Goal: Information Seeking & Learning: Learn about a topic

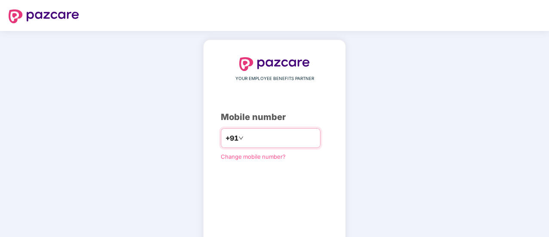
type input "**********"
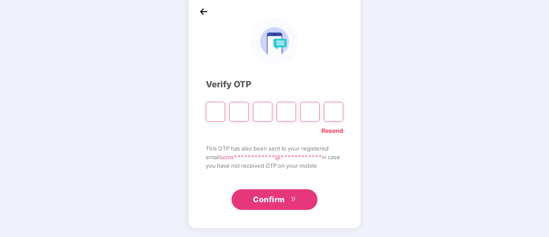
scroll to position [43, 0]
type input "*"
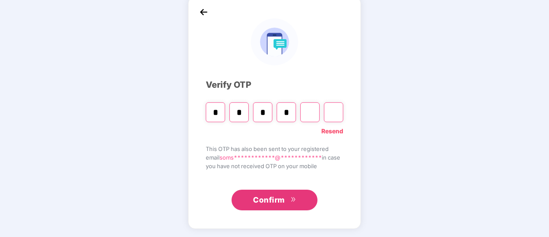
type input "*"
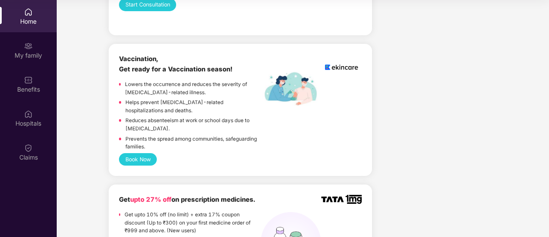
scroll to position [523, 0]
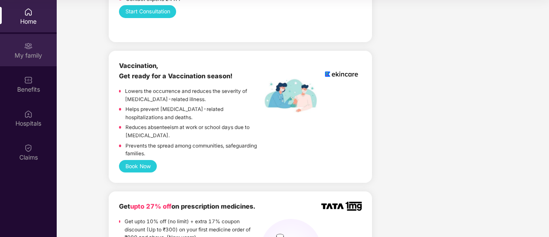
click at [30, 44] on img at bounding box center [28, 46] width 9 height 9
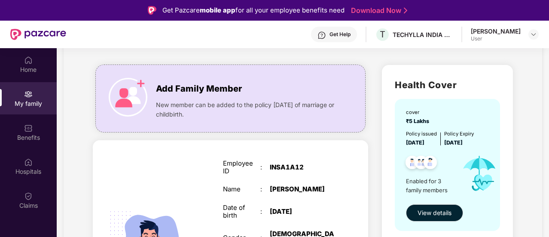
scroll to position [98, 0]
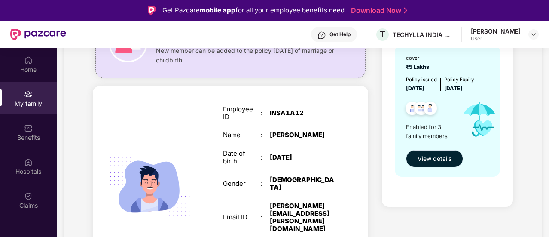
click at [433, 154] on span "View details" at bounding box center [435, 158] width 34 height 9
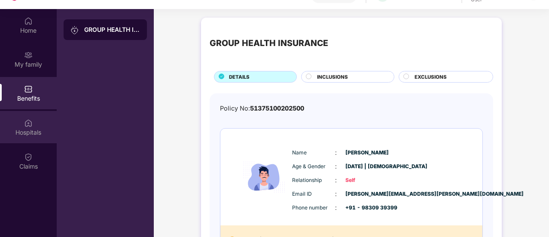
click at [39, 127] on div "Hospitals" at bounding box center [28, 127] width 57 height 32
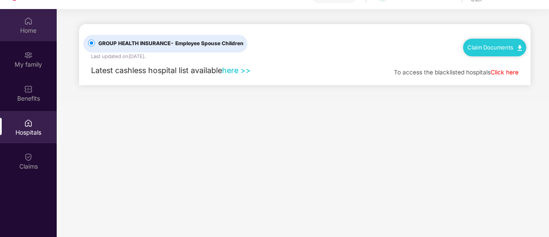
click at [30, 31] on div "Home" at bounding box center [28, 30] width 57 height 9
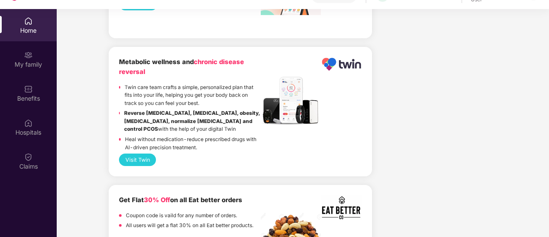
scroll to position [889, 0]
click at [135, 153] on button "Visit Twin" at bounding box center [137, 159] width 37 height 12
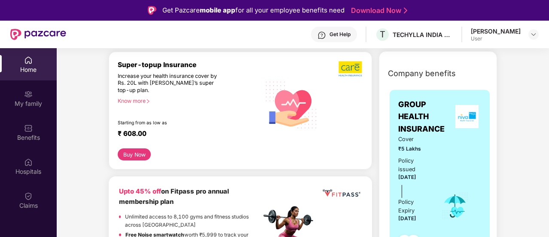
scroll to position [105, 0]
click at [136, 100] on div "Know more" at bounding box center [187, 100] width 138 height 6
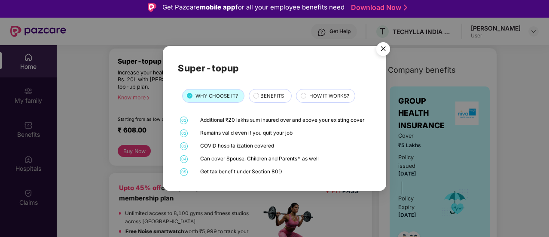
scroll to position [2, 0]
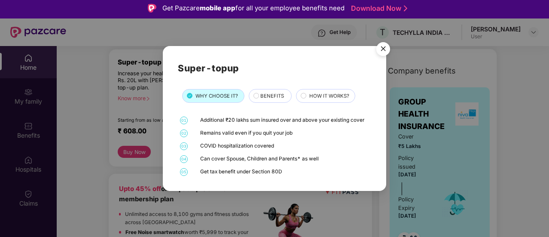
click at [269, 98] on span "BENEFITS" at bounding box center [272, 96] width 24 height 8
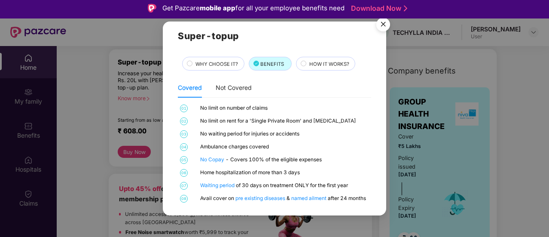
scroll to position [0, 0]
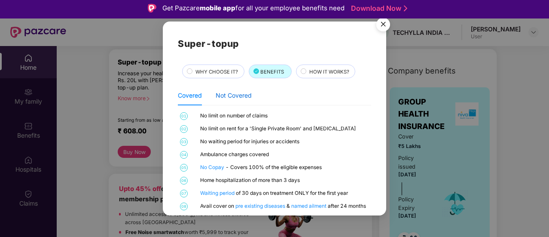
click at [245, 95] on div "Not Covered" at bounding box center [234, 95] width 36 height 9
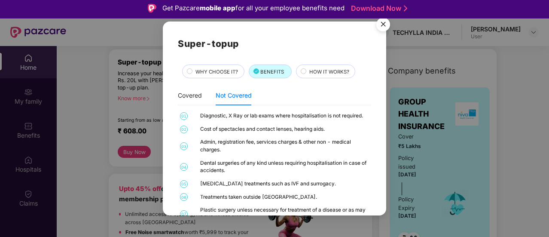
click at [331, 66] on div "HOW IT WORKS?" at bounding box center [325, 71] width 59 height 14
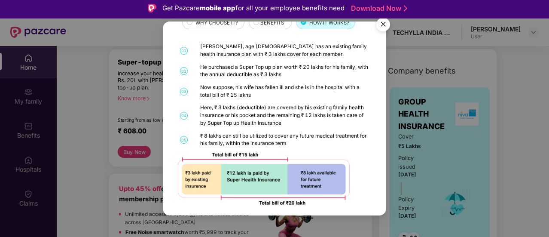
scroll to position [53, 0]
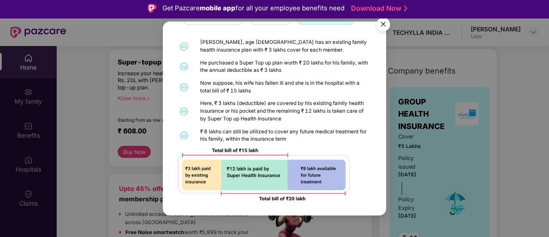
click at [381, 24] on img "Close" at bounding box center [383, 26] width 24 height 24
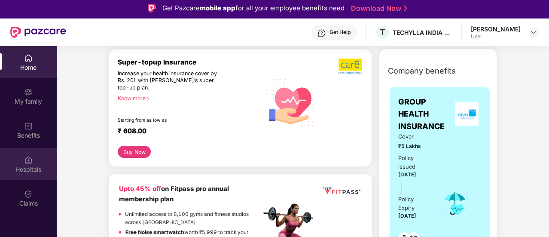
click at [36, 166] on div "Hospitals" at bounding box center [28, 169] width 57 height 9
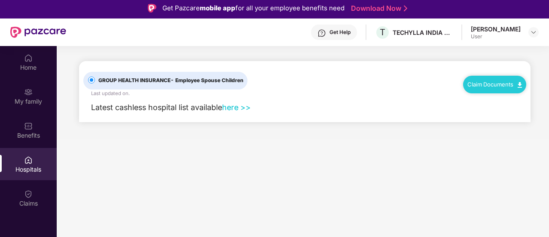
scroll to position [0, 0]
click at [234, 105] on link "here >>" at bounding box center [236, 107] width 29 height 9
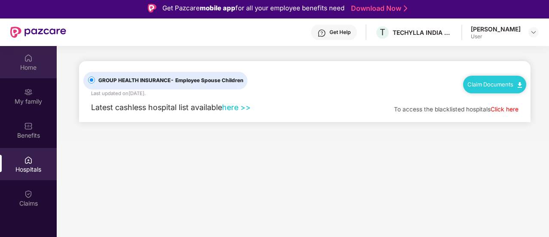
click at [26, 69] on div "Home" at bounding box center [28, 67] width 57 height 9
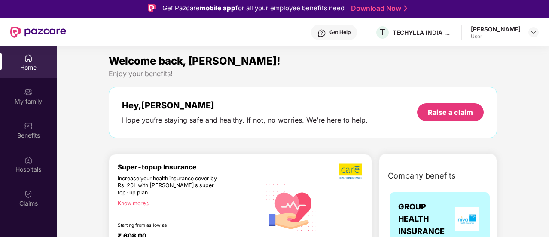
scroll to position [80, 0]
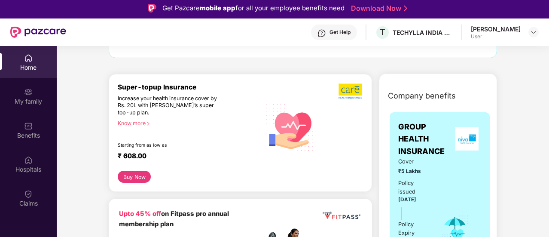
click at [131, 121] on div "Know more" at bounding box center [187, 123] width 138 height 6
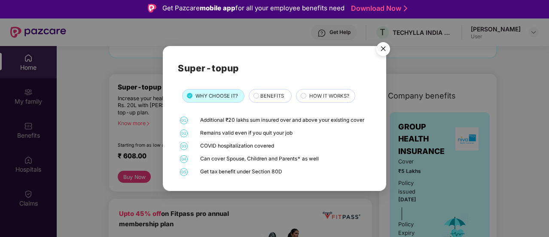
click at [384, 52] on img "Close" at bounding box center [383, 50] width 24 height 24
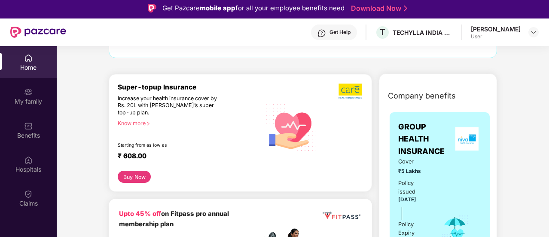
click at [142, 172] on button "Buy Now" at bounding box center [134, 177] width 33 height 12
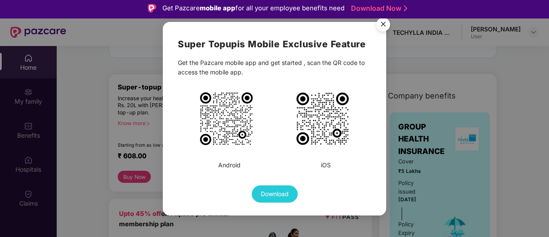
click at [388, 24] on img "Close" at bounding box center [383, 26] width 24 height 24
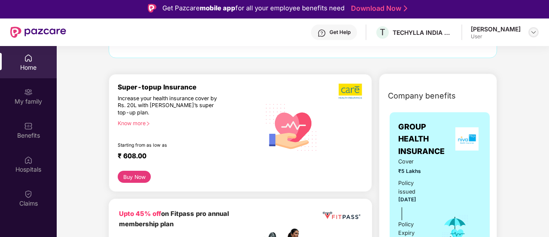
click at [533, 34] on img at bounding box center [533, 32] width 7 height 7
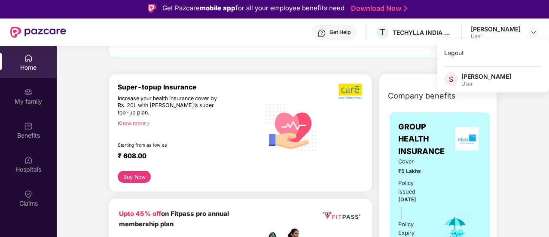
click at [450, 79] on span "S" at bounding box center [451, 79] width 4 height 10
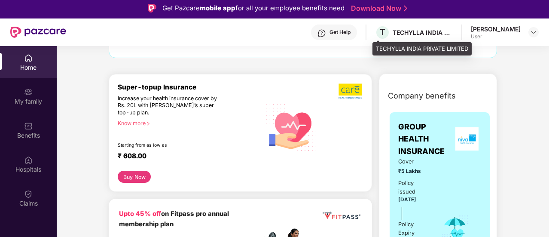
click at [429, 34] on div "TECHYLLA INDIA PRIVATE LIMITED" at bounding box center [423, 32] width 60 height 8
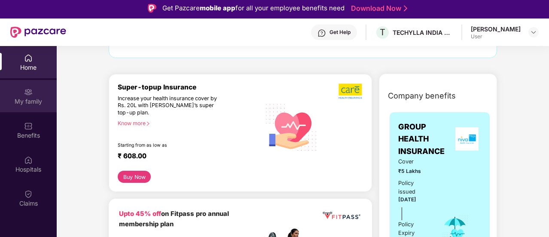
click at [26, 99] on div "My family" at bounding box center [28, 101] width 57 height 9
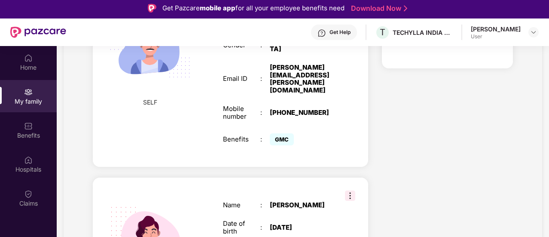
scroll to position [236, 0]
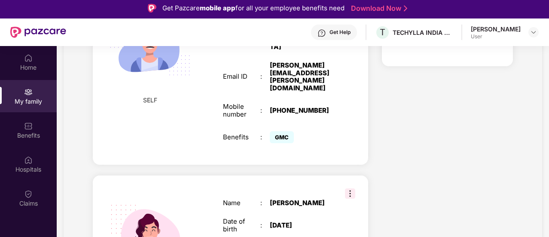
click at [350, 188] on img at bounding box center [350, 193] width 10 height 10
click at [452, 105] on div "Health Cover cover ₹5 Lakhs Policy issued [DATE] Policy Expiry [DATE] Enabled f…" at bounding box center [447, 164] width 144 height 603
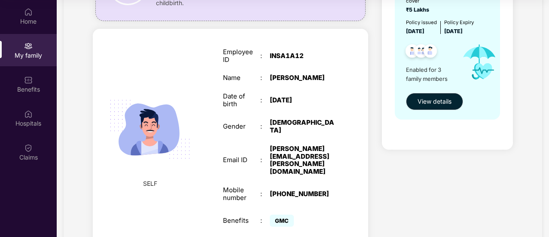
scroll to position [107, 0]
